Goal: Transaction & Acquisition: Purchase product/service

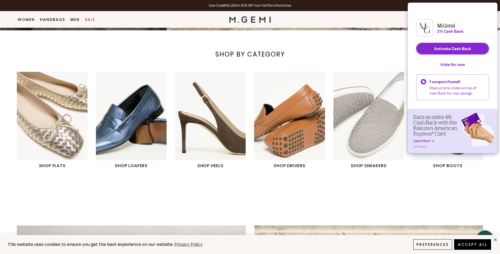
scroll to position [226, 0]
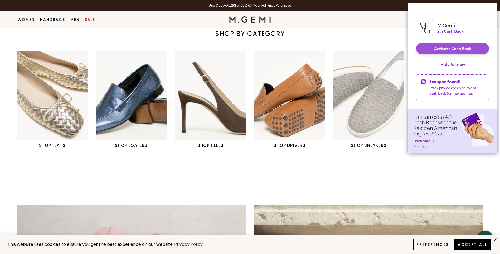
click at [453, 50] on button "Activate Cash Back" at bounding box center [453, 49] width 73 height 12
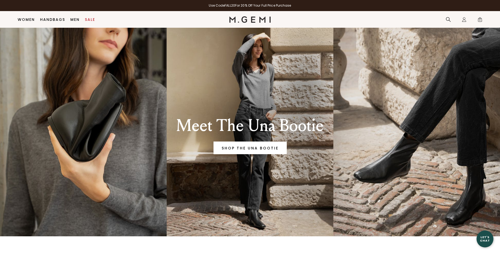
scroll to position [147, 0]
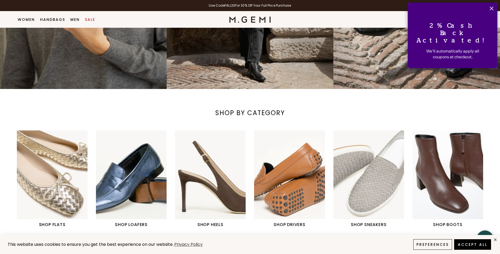
click at [364, 225] on h1 "SHOP SNEAKERS" at bounding box center [369, 224] width 71 height 6
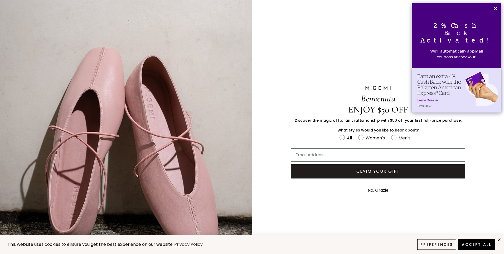
click at [375, 189] on button "No, Grazie" at bounding box center [378, 190] width 26 height 13
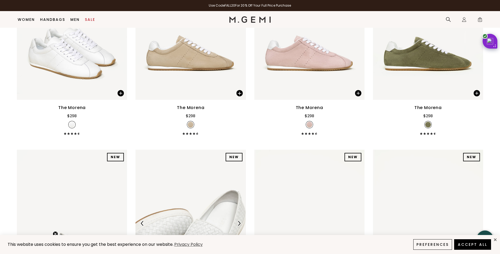
scroll to position [147, 0]
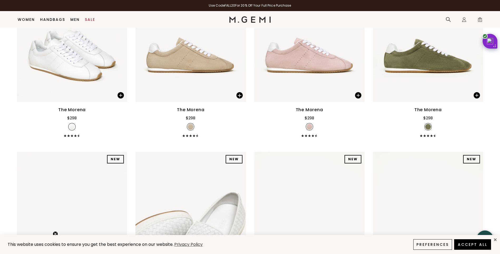
click at [193, 135] on span at bounding box center [191, 135] width 16 height 3
click at [206, 69] on img at bounding box center [191, 28] width 110 height 147
click at [199, 61] on img at bounding box center [191, 28] width 110 height 147
click at [189, 136] on icon at bounding box center [187, 135] width 3 height 3
click at [179, 79] on img at bounding box center [191, 28] width 110 height 147
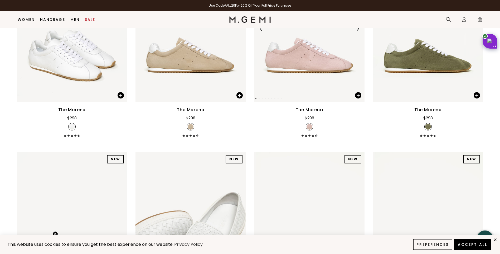
click at [299, 56] on img at bounding box center [310, 28] width 110 height 147
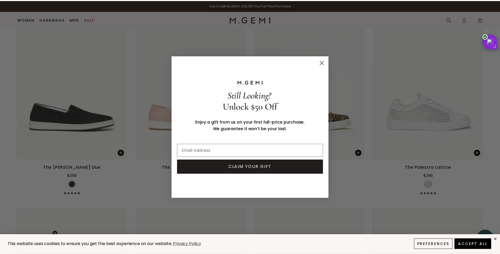
scroll to position [493, 0]
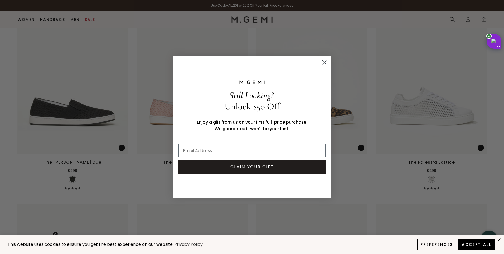
click at [324, 62] on icon "Close dialog" at bounding box center [325, 63] width 4 height 4
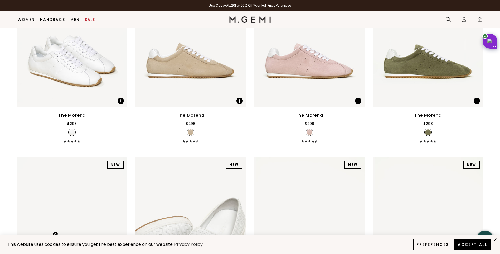
scroll to position [15, 0]
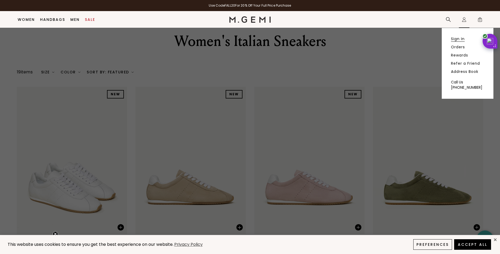
click at [458, 38] on link "Sign In" at bounding box center [458, 38] width 14 height 5
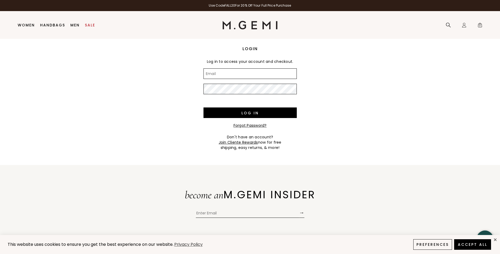
click at [228, 77] on input "Email" at bounding box center [250, 73] width 93 height 11
type input "sensualchef1@aol.com"
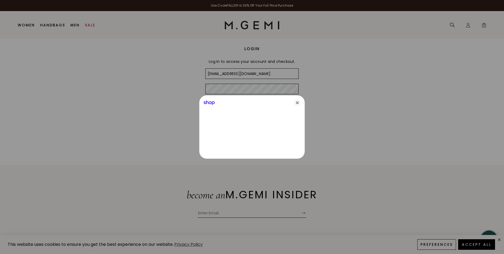
click at [229, 90] on div at bounding box center [252, 127] width 504 height 254
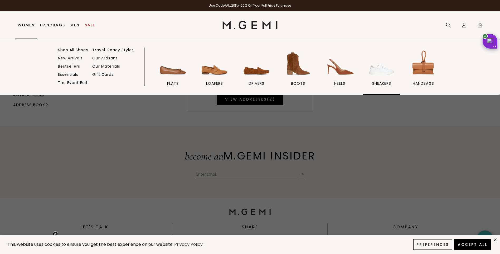
click at [381, 82] on span "sneakers" at bounding box center [381, 83] width 19 height 5
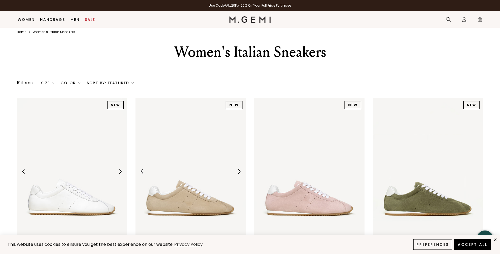
scroll to position [93, 0]
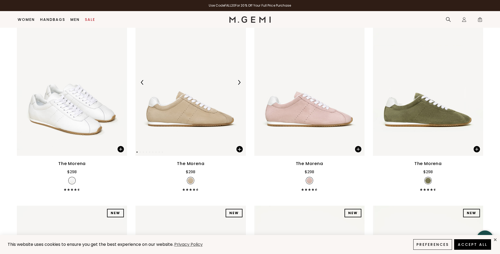
click at [196, 111] on img at bounding box center [191, 82] width 110 height 147
click at [190, 162] on div "The Morena" at bounding box center [190, 163] width 27 height 6
click at [241, 150] on span at bounding box center [240, 149] width 6 height 6
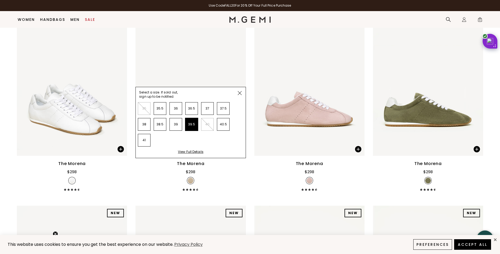
click at [191, 122] on li "39.5" at bounding box center [191, 124] width 13 height 13
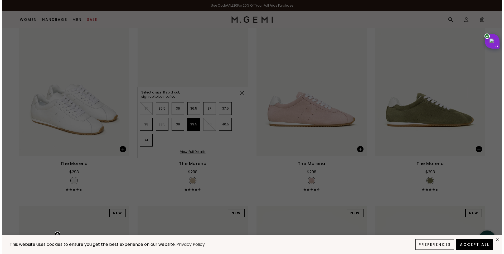
scroll to position [0, 0]
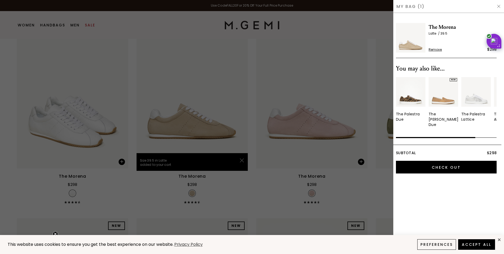
click at [500, 7] on img at bounding box center [499, 6] width 4 height 4
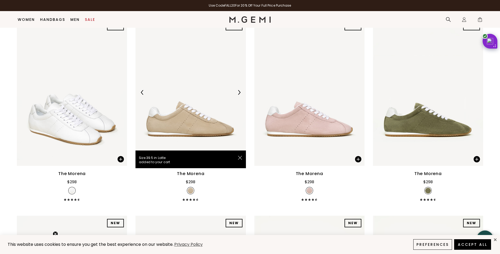
scroll to position [82, 0]
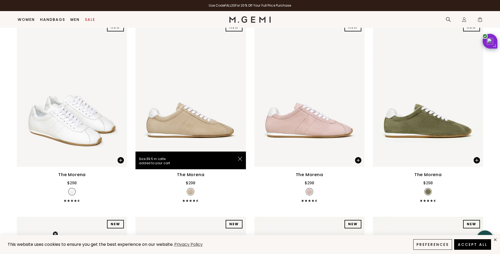
click at [75, 198] on div "The Morena $298" at bounding box center [72, 186] width 110 height 30
click at [76, 130] on img at bounding box center [72, 93] width 110 height 147
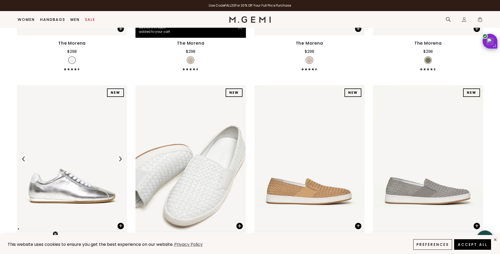
scroll to position [214, 0]
click at [64, 193] on img at bounding box center [72, 158] width 110 height 147
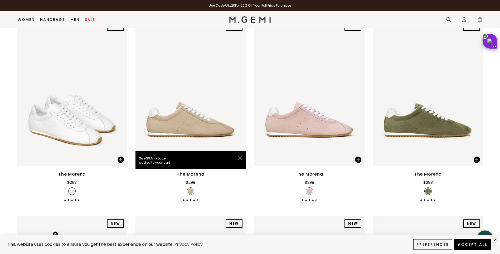
scroll to position [82, 0]
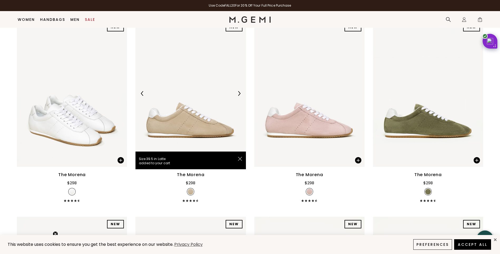
click at [193, 114] on img at bounding box center [191, 93] width 110 height 147
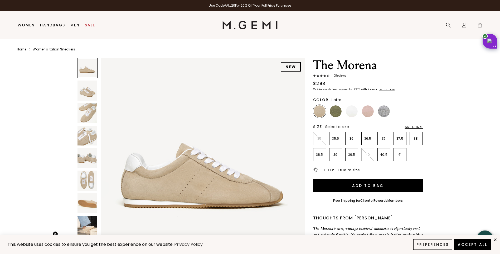
click at [341, 76] on span "10 Review s" at bounding box center [338, 75] width 17 height 3
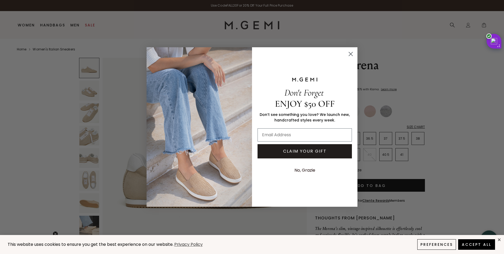
click at [350, 52] on icon "Close dialog" at bounding box center [351, 54] width 4 height 4
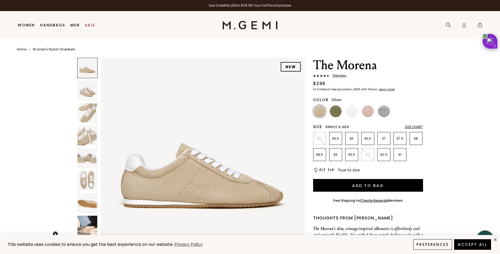
click at [384, 112] on img at bounding box center [384, 111] width 12 height 12
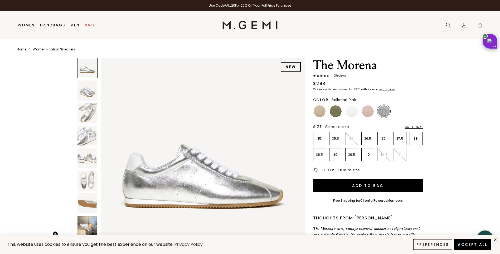
click at [367, 112] on img at bounding box center [368, 111] width 12 height 12
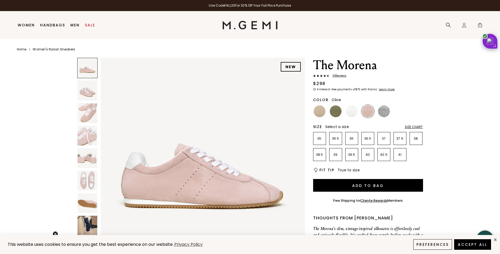
click at [334, 112] on img at bounding box center [336, 111] width 12 height 12
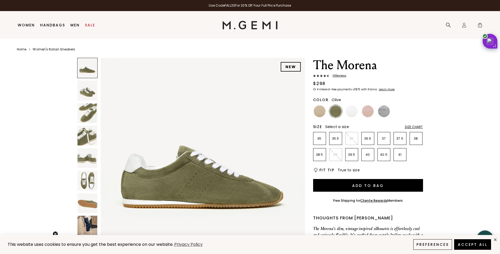
click at [87, 224] on img at bounding box center [88, 226] width 20 height 20
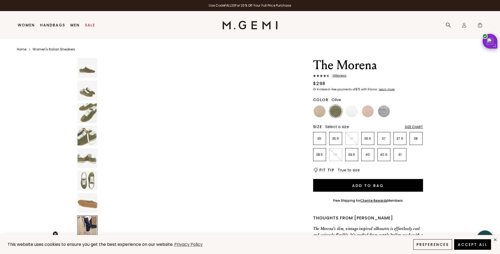
scroll to position [1440, 0]
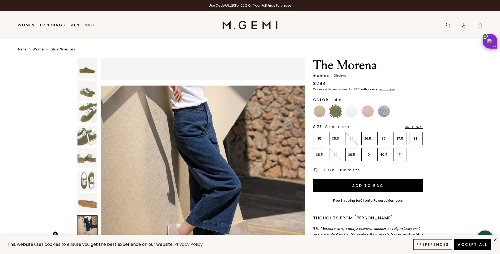
click at [322, 112] on img at bounding box center [320, 111] width 12 height 12
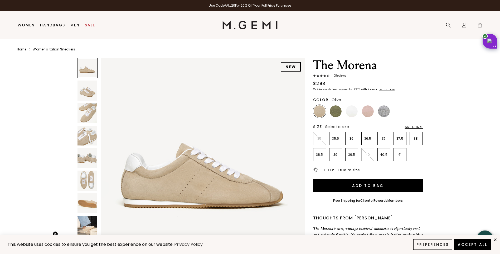
click at [336, 110] on img at bounding box center [336, 111] width 12 height 12
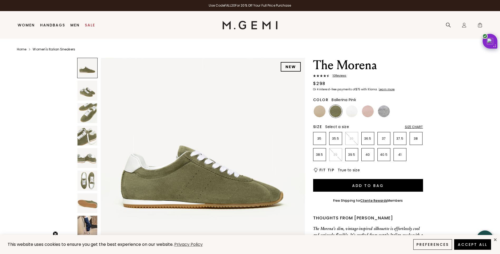
click at [370, 112] on img at bounding box center [368, 111] width 12 height 12
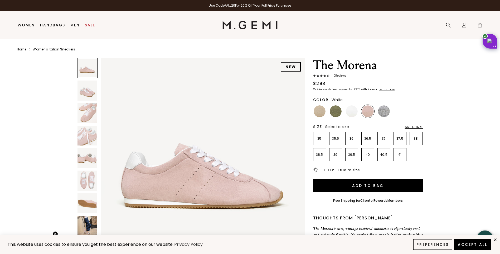
click at [349, 112] on img at bounding box center [352, 111] width 12 height 12
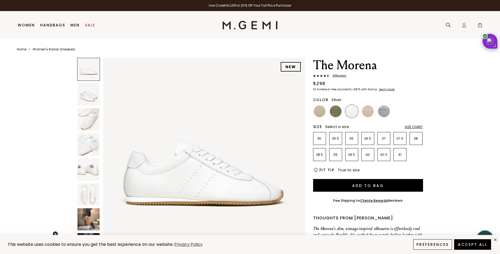
click at [387, 112] on img at bounding box center [384, 111] width 12 height 12
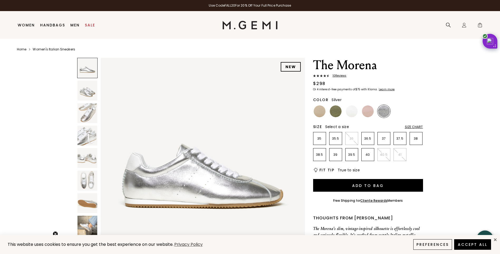
click at [89, 224] on img at bounding box center [88, 226] width 20 height 20
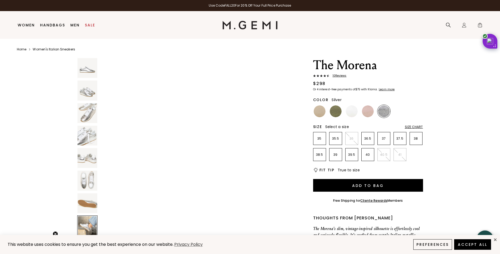
scroll to position [1440, 0]
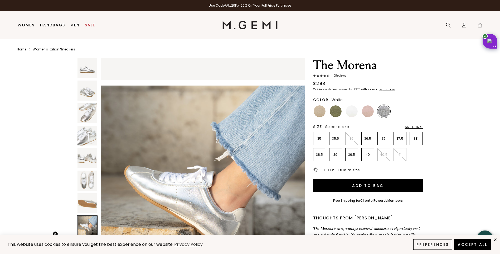
click at [353, 111] on img at bounding box center [352, 111] width 12 height 12
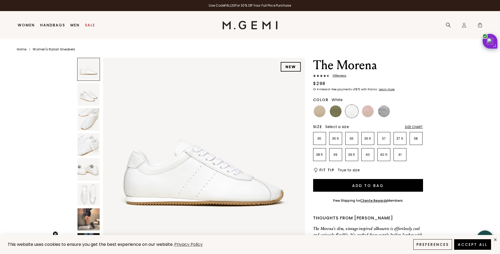
click at [84, 222] on img at bounding box center [89, 219] width 22 height 22
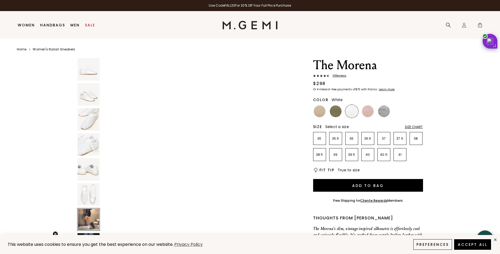
scroll to position [1219, 0]
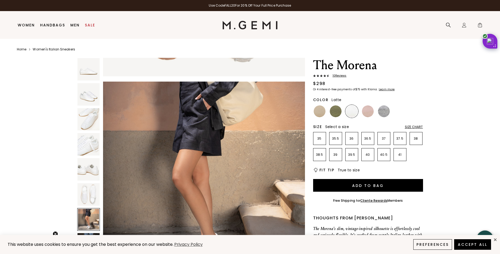
click at [319, 111] on img at bounding box center [320, 111] width 12 height 12
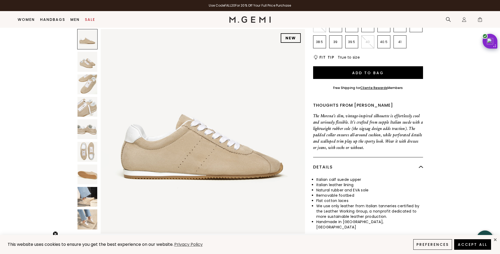
scroll to position [15, 0]
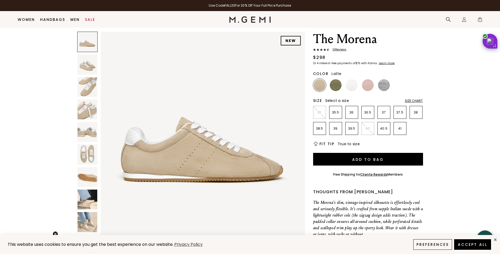
click at [94, 175] on img at bounding box center [88, 177] width 20 height 20
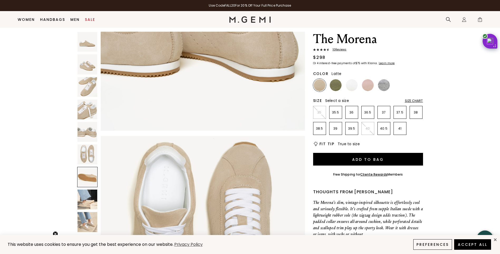
scroll to position [1234, 0]
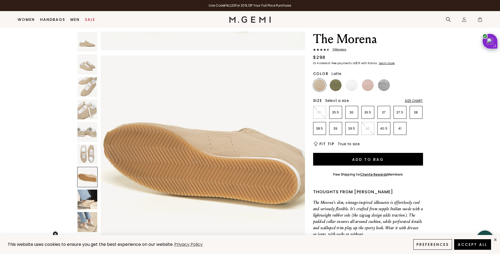
click at [87, 202] on img at bounding box center [88, 199] width 20 height 20
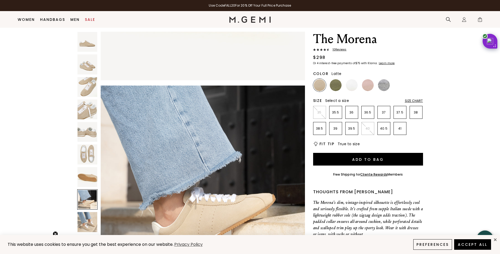
scroll to position [1440, 0]
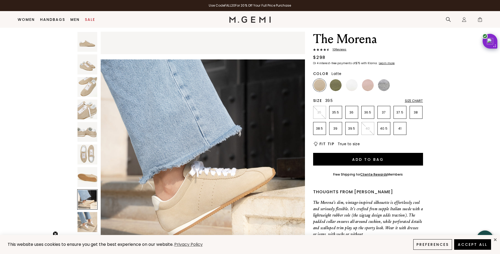
click at [352, 127] on p "39.5" at bounding box center [352, 128] width 12 height 4
click at [319, 84] on img at bounding box center [320, 85] width 12 height 12
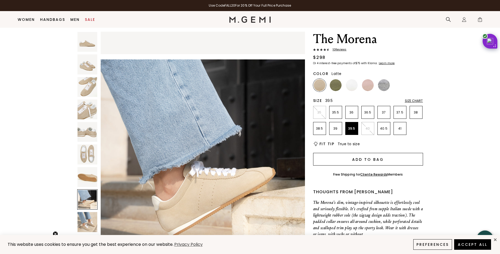
click at [372, 160] on button "Add to Bag" at bounding box center [368, 159] width 110 height 13
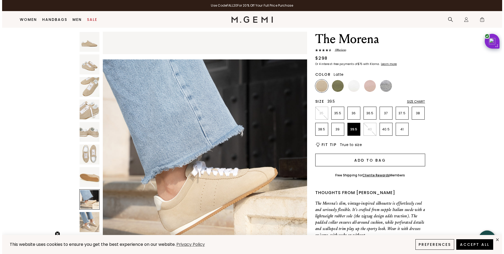
scroll to position [0, 0]
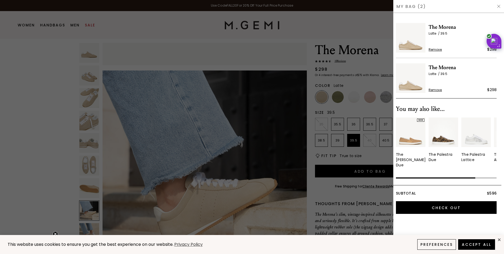
click at [438, 89] on span "Remove" at bounding box center [435, 90] width 13 height 4
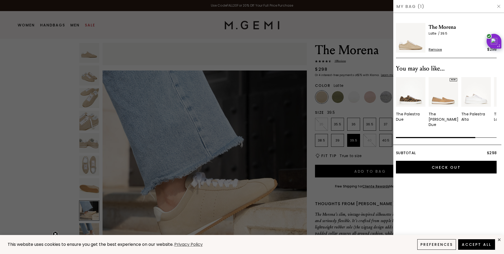
click at [499, 7] on img at bounding box center [499, 6] width 4 height 4
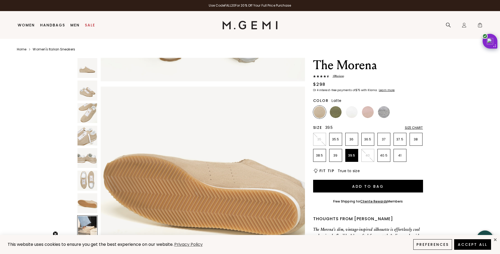
scroll to position [1123, 0]
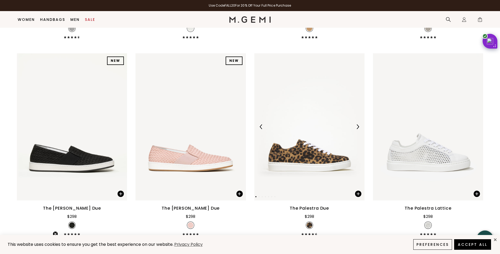
scroll to position [501, 0]
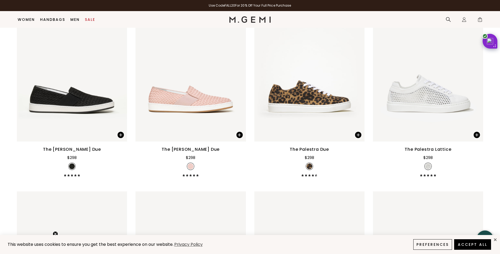
click at [74, 146] on div "The [PERSON_NAME] Due" at bounding box center [72, 149] width 58 height 6
click at [79, 96] on img at bounding box center [72, 67] width 110 height 147
click at [73, 149] on div "The [PERSON_NAME] Due" at bounding box center [72, 149] width 58 height 6
click at [78, 110] on img at bounding box center [72, 67] width 110 height 147
click at [64, 85] on img at bounding box center [72, 67] width 110 height 147
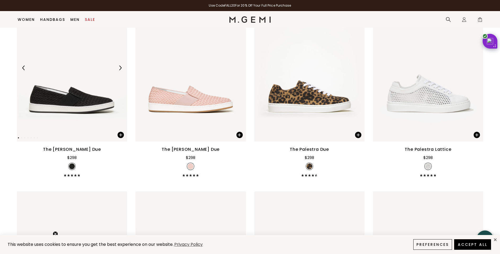
click at [77, 113] on img at bounding box center [72, 67] width 110 height 147
click at [119, 133] on span at bounding box center [121, 135] width 6 height 6
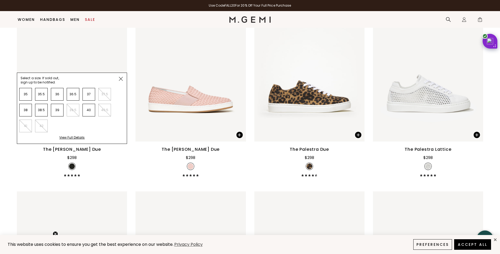
click at [98, 127] on ul "35 35.5 36 36.5 37 37.5 38 38.5 39 39.5 40 40.5 41 42" at bounding box center [70, 112] width 108 height 48
click at [123, 80] on span at bounding box center [121, 79] width 12 height 12
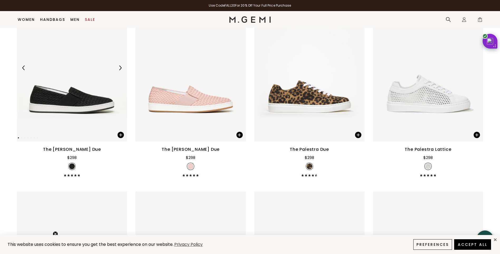
click at [78, 105] on img at bounding box center [72, 67] width 110 height 147
click at [68, 149] on div "The [PERSON_NAME] Due" at bounding box center [72, 149] width 58 height 6
click at [74, 103] on img at bounding box center [72, 67] width 110 height 147
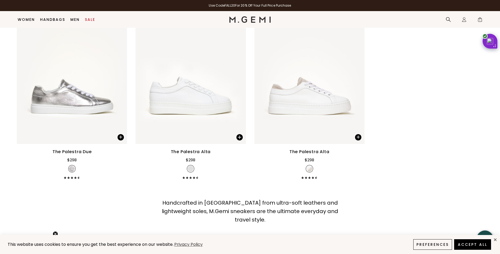
scroll to position [897, 0]
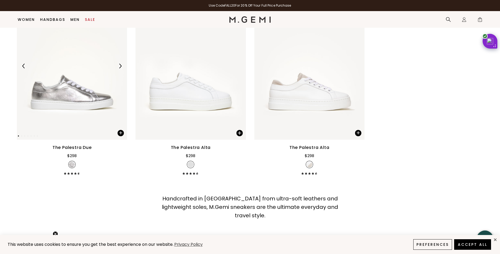
click at [85, 93] on img at bounding box center [72, 65] width 110 height 147
click at [70, 171] on div "The Palestra Due $298" at bounding box center [72, 159] width 110 height 30
click at [72, 97] on img at bounding box center [72, 65] width 110 height 147
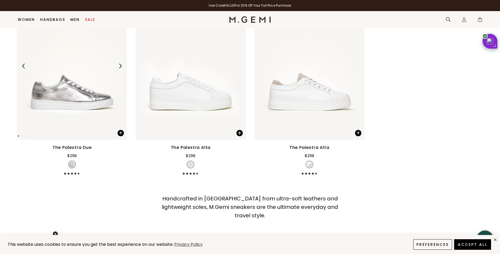
drag, startPoint x: 72, startPoint y: 85, endPoint x: 72, endPoint y: 89, distance: 4.0
drag, startPoint x: 72, startPoint y: 89, endPoint x: 73, endPoint y: 72, distance: 16.9
drag, startPoint x: 73, startPoint y: 72, endPoint x: 46, endPoint y: 70, distance: 26.7
click at [46, 70] on div at bounding box center [72, 66] width 110 height 8
click at [67, 60] on img at bounding box center [72, 65] width 110 height 147
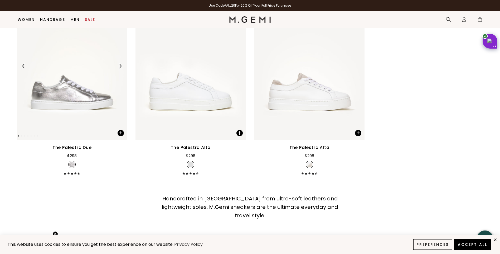
click at [63, 97] on img at bounding box center [72, 65] width 110 height 147
click at [65, 99] on img at bounding box center [72, 65] width 110 height 147
click at [75, 146] on div "The Palestra Due" at bounding box center [71, 147] width 39 height 6
click at [73, 173] on icon at bounding box center [72, 173] width 3 height 3
click at [435, 245] on button "Preferences" at bounding box center [432, 244] width 41 height 11
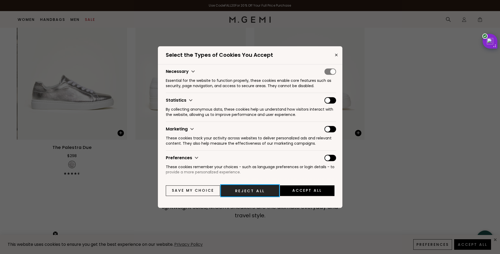
click at [245, 192] on button "Reject All" at bounding box center [250, 190] width 58 height 11
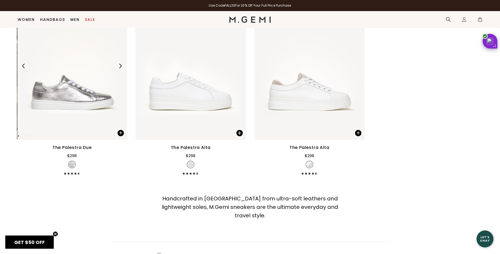
click at [85, 101] on img at bounding box center [72, 65] width 110 height 147
click at [56, 233] on circle "Close teaser" at bounding box center [55, 233] width 5 height 5
click at [87, 95] on img at bounding box center [72, 65] width 110 height 147
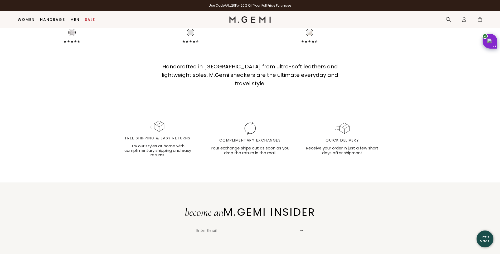
scroll to position [871, 0]
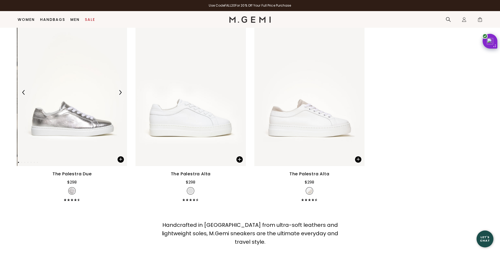
click at [82, 116] on img at bounding box center [72, 92] width 110 height 147
click at [76, 173] on div "The Palestra Due" at bounding box center [71, 174] width 39 height 6
click at [74, 199] on icon at bounding box center [75, 199] width 3 height 3
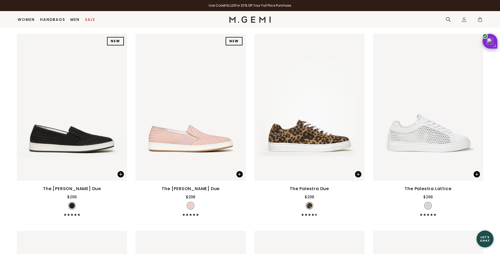
scroll to position [528, 0]
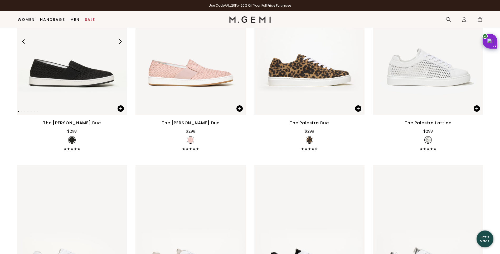
click at [74, 77] on img at bounding box center [72, 41] width 110 height 147
click at [73, 77] on img at bounding box center [72, 41] width 110 height 147
click at [78, 72] on img at bounding box center [72, 41] width 110 height 147
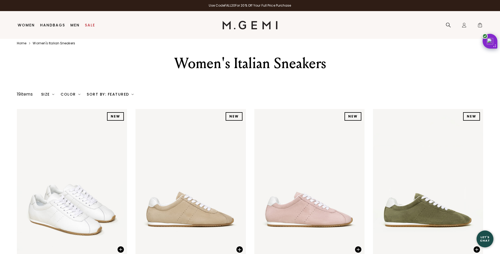
scroll to position [0, 0]
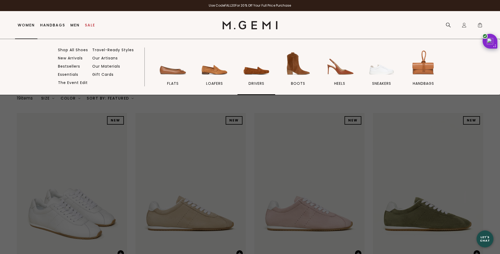
click at [260, 83] on span "drivers" at bounding box center [257, 83] width 16 height 5
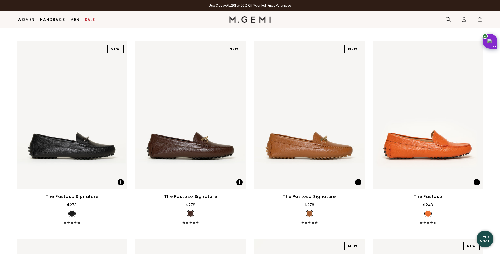
scroll to position [728, 0]
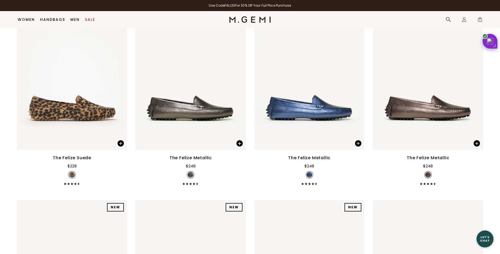
click at [187, 155] on div "The Felize Metallic" at bounding box center [191, 158] width 42 height 6
click at [199, 78] on img at bounding box center [191, 76] width 110 height 147
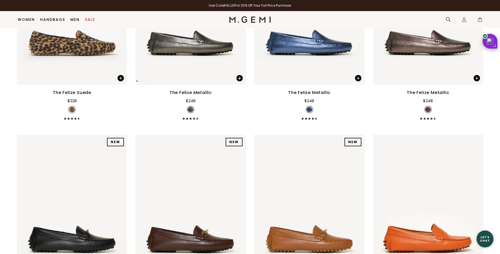
scroll to position [701, 0]
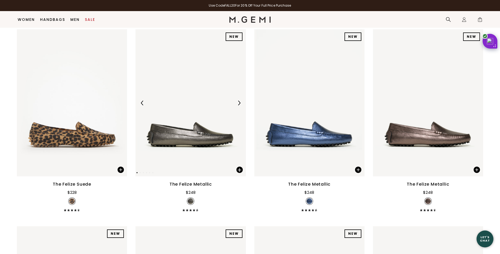
click at [200, 88] on img at bounding box center [191, 102] width 110 height 147
click at [239, 101] on img at bounding box center [239, 103] width 5 height 5
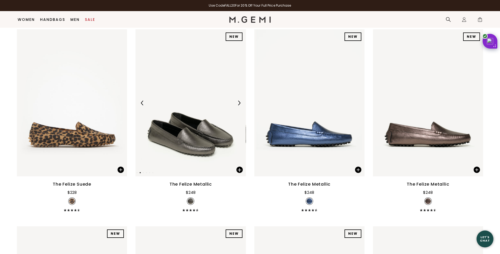
click at [239, 101] on img at bounding box center [239, 103] width 5 height 5
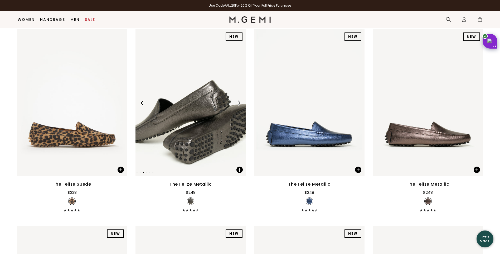
click at [239, 101] on img at bounding box center [239, 103] width 5 height 5
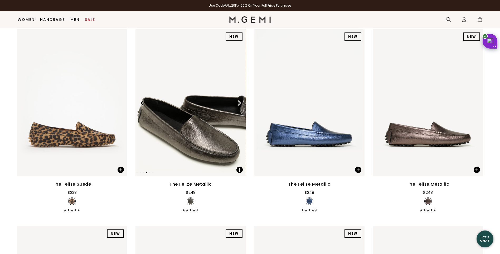
click at [211, 103] on img at bounding box center [191, 102] width 110 height 147
click at [197, 108] on img at bounding box center [191, 102] width 110 height 147
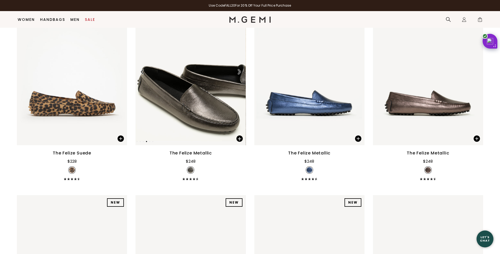
scroll to position [780, 0]
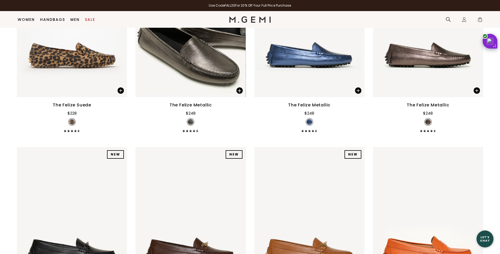
click at [188, 130] on icon at bounding box center [187, 131] width 3 height 3
click at [191, 119] on img at bounding box center [191, 122] width 6 height 6
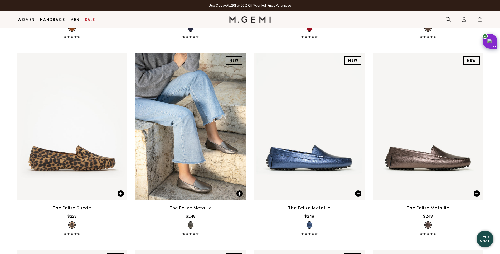
scroll to position [675, 0]
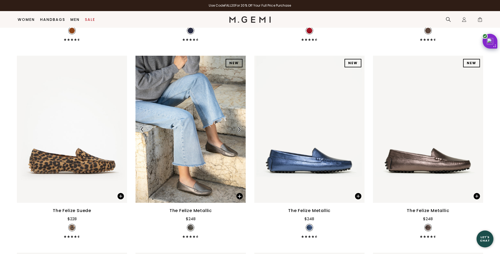
click at [203, 125] on img at bounding box center [191, 129] width 110 height 147
click at [204, 125] on img at bounding box center [191, 129] width 110 height 147
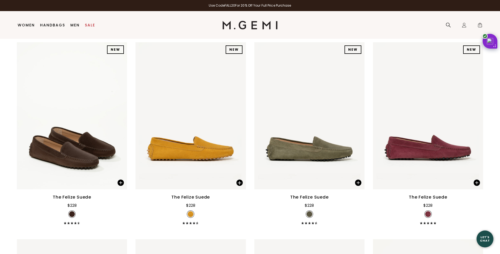
scroll to position [0, 0]
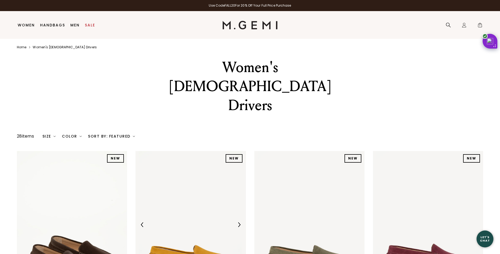
click at [208, 207] on img at bounding box center [191, 224] width 110 height 147
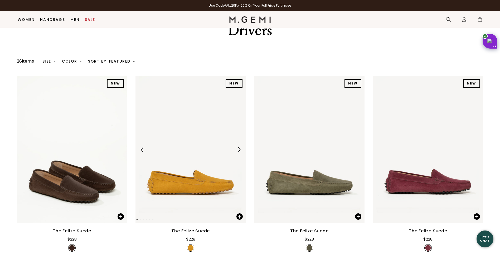
scroll to position [121, 0]
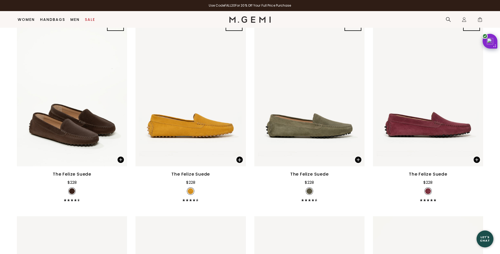
click at [190, 188] on div at bounding box center [190, 191] width 7 height 7
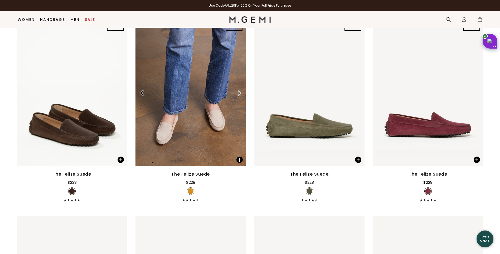
click at [190, 95] on img at bounding box center [191, 92] width 110 height 147
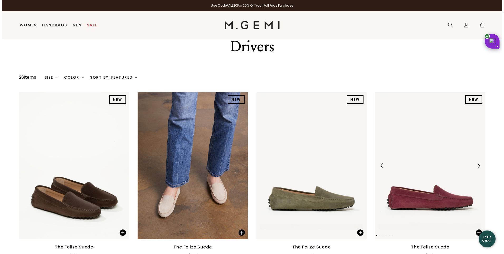
scroll to position [0, 0]
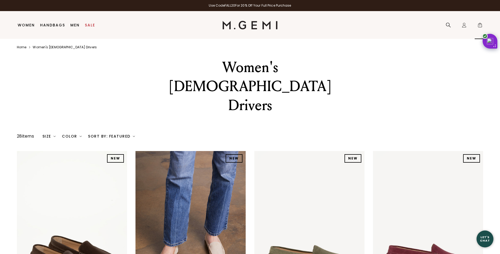
click at [480, 25] on span "1" at bounding box center [480, 25] width 5 height 5
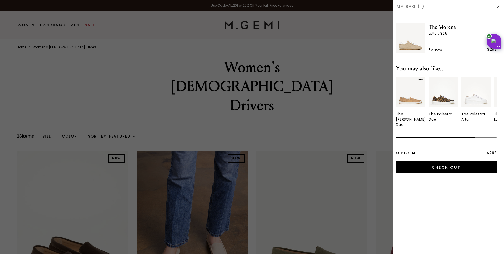
click at [451, 28] on span "The Morena" at bounding box center [463, 27] width 68 height 8
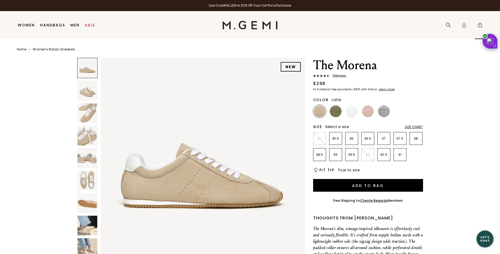
click at [480, 24] on span "1" at bounding box center [480, 25] width 5 height 5
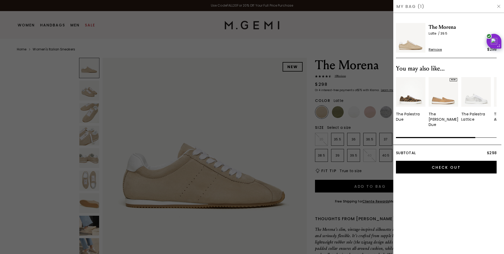
click at [441, 28] on span "The Morena" at bounding box center [463, 27] width 68 height 8
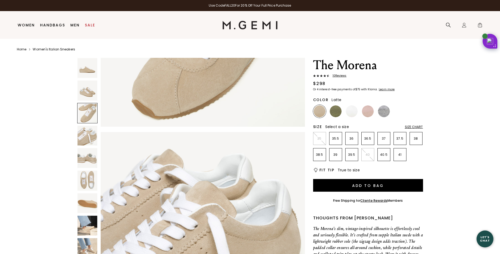
scroll to position [660, 0]
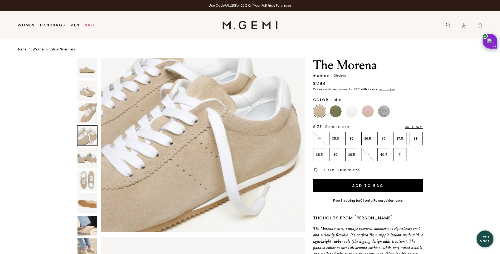
click at [344, 75] on span "10 Review s" at bounding box center [338, 75] width 17 height 3
click at [481, 24] on span "1" at bounding box center [480, 25] width 5 height 5
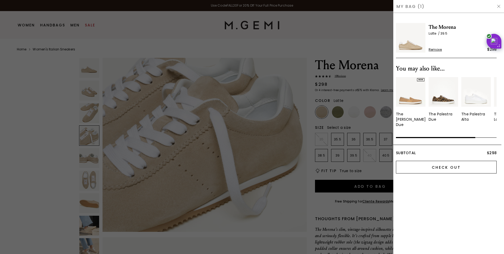
click at [446, 164] on input "Check Out" at bounding box center [446, 167] width 101 height 13
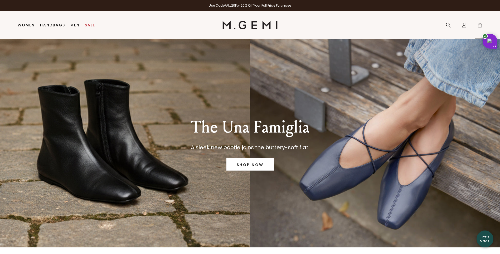
click at [481, 25] on span "1" at bounding box center [480, 25] width 5 height 5
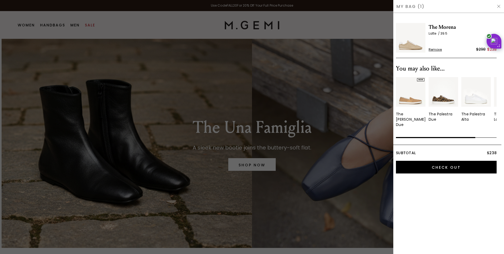
click at [437, 26] on span "The Morena" at bounding box center [463, 27] width 68 height 8
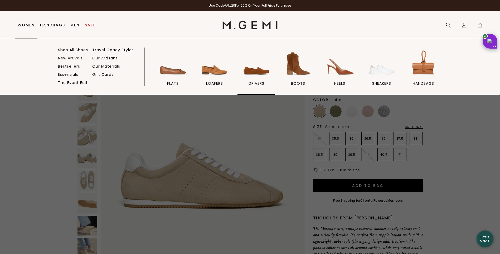
click at [256, 83] on span "drivers" at bounding box center [257, 83] width 16 height 5
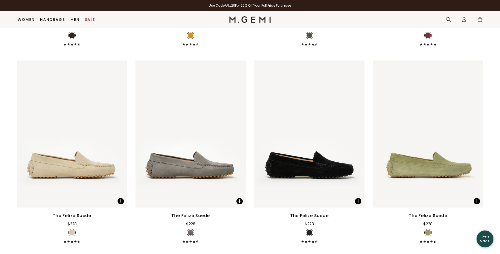
scroll to position [279, 0]
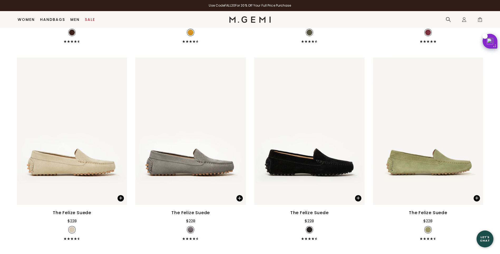
click at [199, 209] on div "The Felize Suede" at bounding box center [190, 212] width 39 height 6
click at [203, 129] on img at bounding box center [191, 131] width 110 height 147
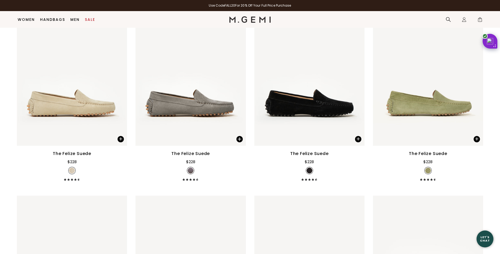
scroll to position [332, 0]
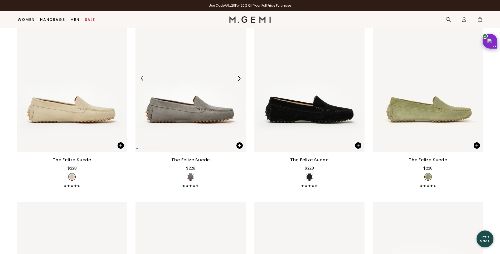
click at [197, 83] on img at bounding box center [191, 78] width 110 height 147
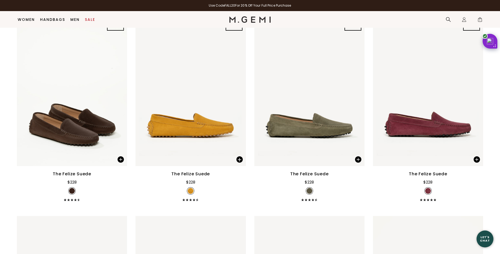
scroll to position [0, 0]
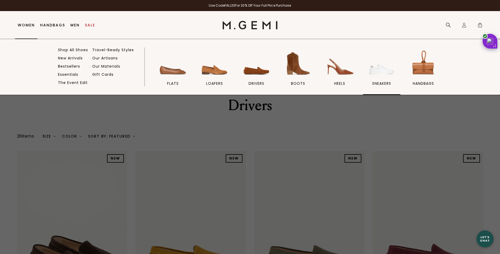
click at [384, 84] on span "sneakers" at bounding box center [381, 83] width 19 height 5
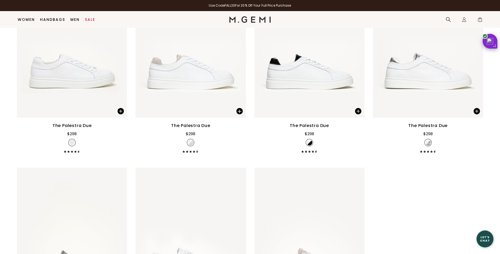
scroll to position [807, 0]
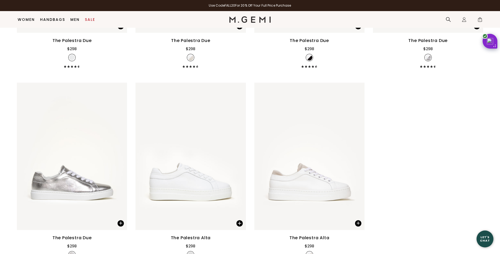
click at [64, 238] on div "The Palestra Due" at bounding box center [71, 238] width 39 height 6
click at [76, 194] on img at bounding box center [72, 156] width 110 height 147
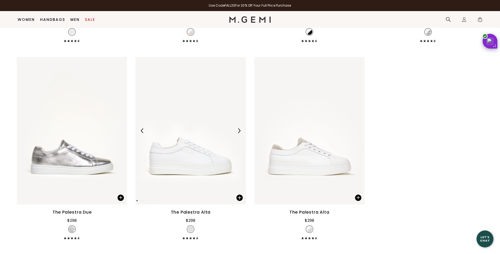
scroll to position [886, 0]
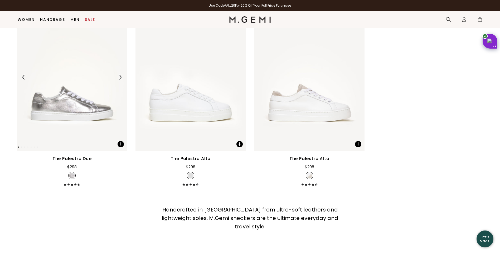
click at [63, 110] on img at bounding box center [72, 76] width 110 height 147
click at [38, 139] on img at bounding box center [72, 76] width 110 height 147
click at [71, 155] on div "The Palestra Due" at bounding box center [71, 158] width 39 height 6
click at [71, 158] on div "The Palestra Due" at bounding box center [71, 158] width 39 height 6
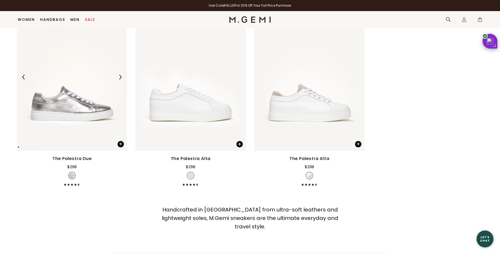
click at [97, 101] on img at bounding box center [72, 76] width 110 height 147
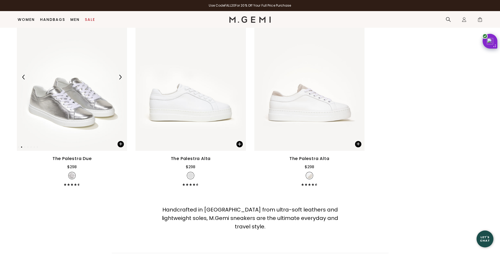
click at [97, 101] on img at bounding box center [72, 76] width 110 height 147
click at [92, 101] on img at bounding box center [72, 76] width 110 height 147
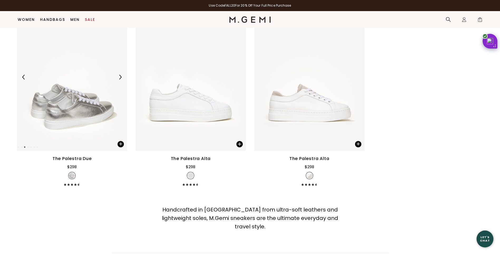
click at [90, 100] on img at bounding box center [72, 76] width 110 height 147
click at [75, 115] on img at bounding box center [72, 76] width 110 height 147
click at [76, 157] on div "The Palestra Due" at bounding box center [71, 158] width 39 height 6
click at [66, 157] on div "The Palestra Due" at bounding box center [71, 158] width 39 height 6
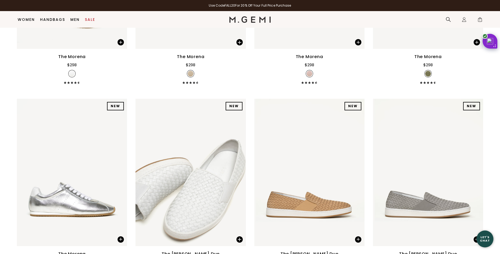
scroll to position [42, 0]
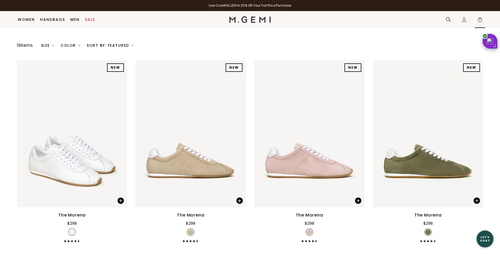
click at [480, 18] on span "1" at bounding box center [480, 20] width 5 height 5
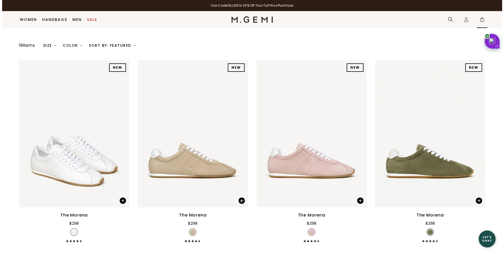
scroll to position [0, 0]
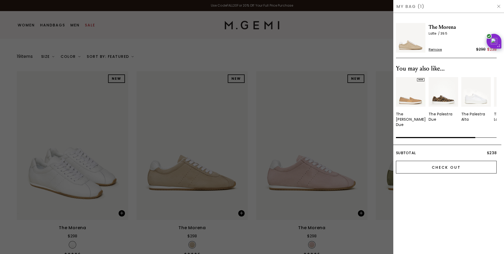
click at [453, 161] on input "Check Out" at bounding box center [446, 167] width 101 height 13
